Goal: Find specific page/section: Find specific page/section

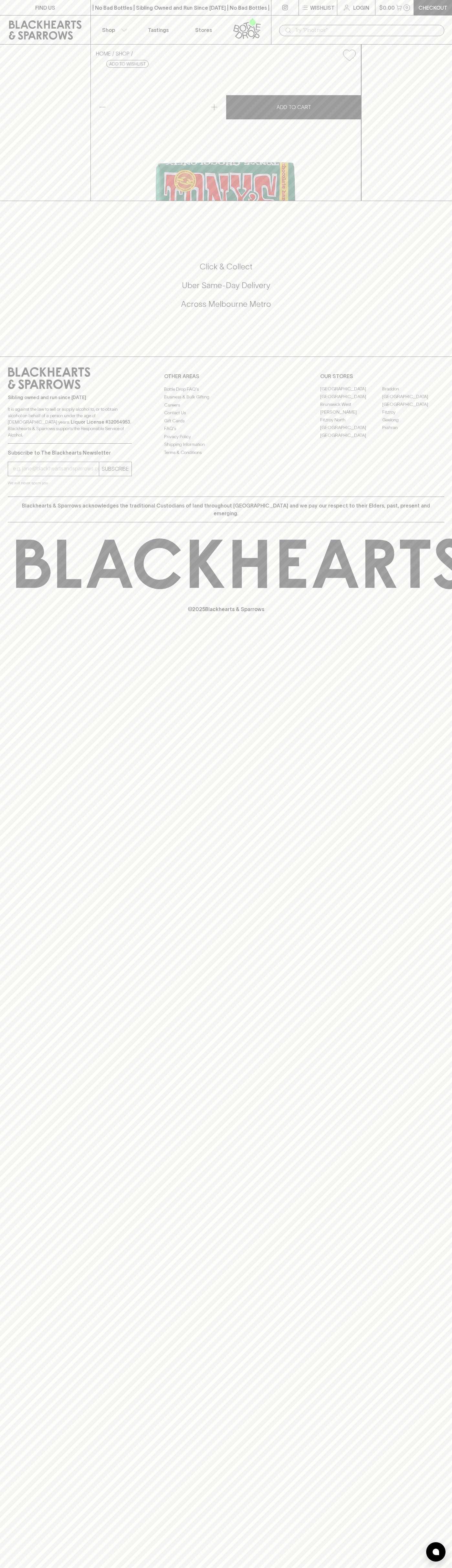
click at [82, 13] on link "FIND US" at bounding box center [45, 7] width 90 height 15
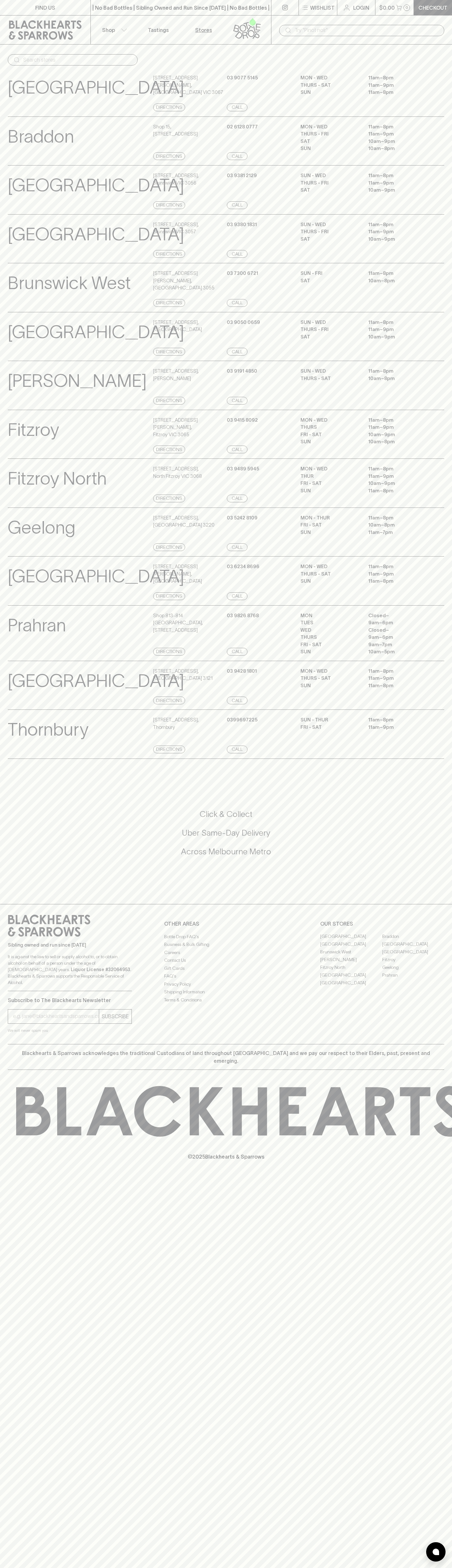
click at [151, 1567] on html "FIND US | No Bad Bottles | Sibling Owned and Run Since [DATE] | No Bad Bottles …" at bounding box center [226, 784] width 452 height 1568
click at [30, 979] on div "Sibling owned and run since 2006 It is against the law to sell or supply alcoho…" at bounding box center [70, 953] width 124 height 77
